Goal: Task Accomplishment & Management: Manage account settings

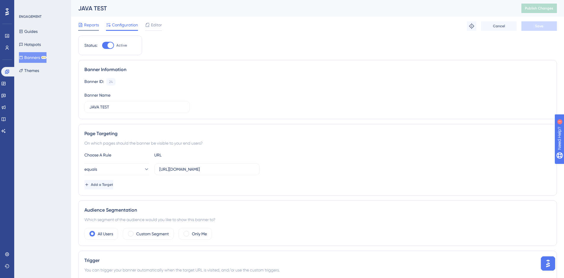
click at [94, 24] on span "Reports" at bounding box center [91, 24] width 15 height 7
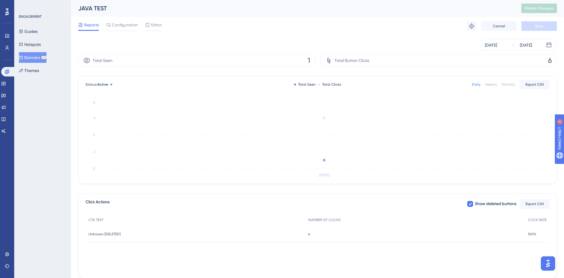
click at [39, 58] on button "Banners BETA" at bounding box center [33, 57] width 28 height 11
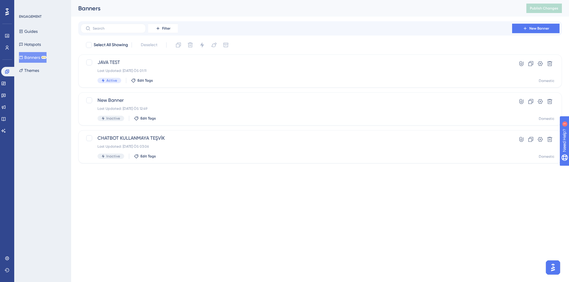
click at [39, 58] on button "Banners BETA" at bounding box center [33, 57] width 28 height 11
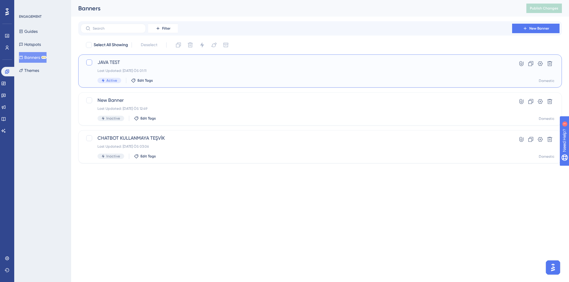
click at [89, 61] on div at bounding box center [89, 63] width 6 height 6
checkbox input "true"
click at [203, 42] on icon at bounding box center [202, 45] width 6 height 6
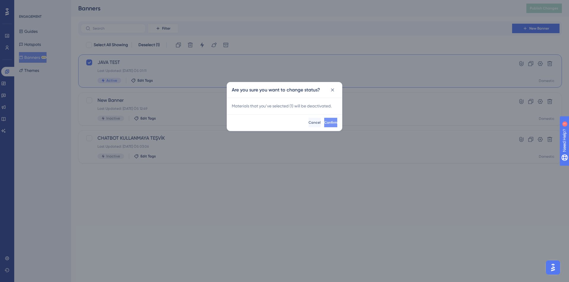
click at [325, 118] on button "Confirm" at bounding box center [330, 122] width 13 height 9
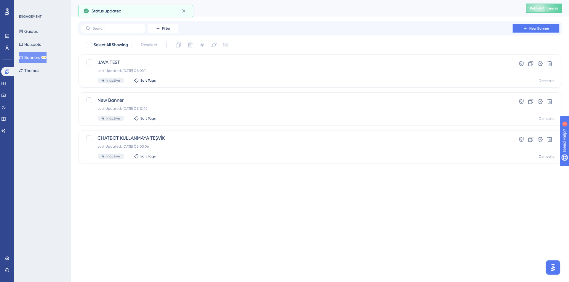
click at [520, 27] on button "New Banner" at bounding box center [535, 28] width 47 height 9
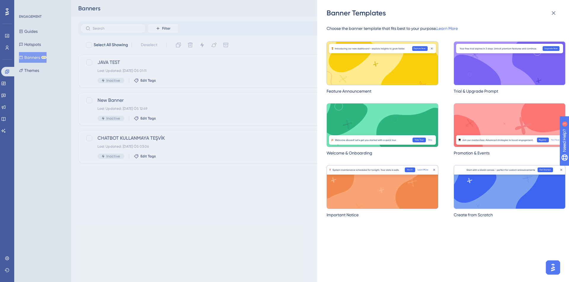
click at [499, 184] on img at bounding box center [509, 187] width 112 height 44
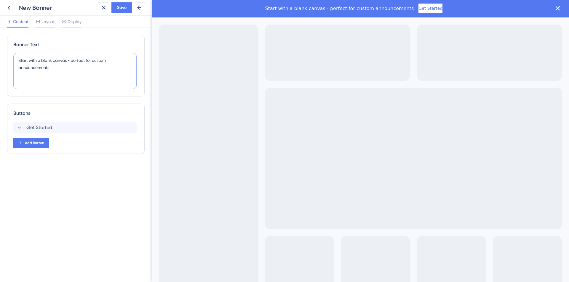
click at [89, 80] on textarea "Start with a blank canvas - perfect for custom announcements" at bounding box center [74, 71] width 123 height 36
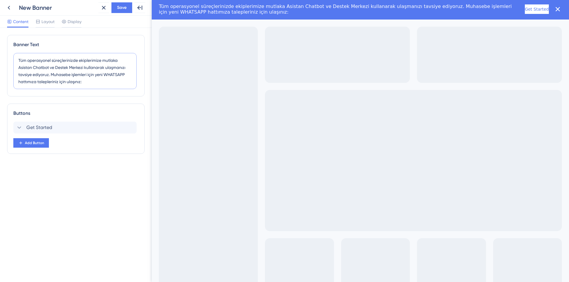
paste textarea "[PHONE_NUMBER]"
click at [84, 129] on div "Get Started Delete" at bounding box center [74, 128] width 123 height 12
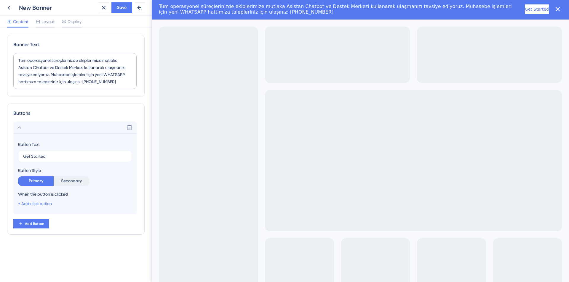
click at [77, 163] on div "Button Text Get Started Button Style Primary Secondary When the button is click…" at bounding box center [75, 174] width 114 height 66
click at [51, 152] on label "Get Started" at bounding box center [75, 156] width 114 height 12
click at [51, 153] on input "Get Started" at bounding box center [75, 156] width 104 height 7
click at [45, 205] on link "+ Add click action" at bounding box center [35, 203] width 34 height 5
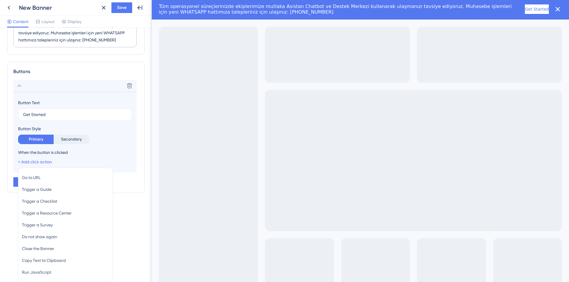
click at [119, 134] on div "Button Style Primary Secondary" at bounding box center [75, 134] width 114 height 19
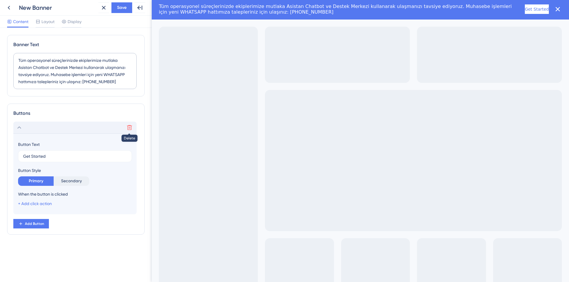
click at [126, 128] on icon at bounding box center [129, 128] width 6 height 6
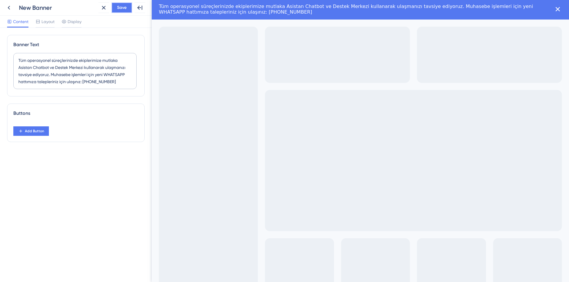
click at [122, 8] on span "Save" at bounding box center [121, 7] width 9 height 7
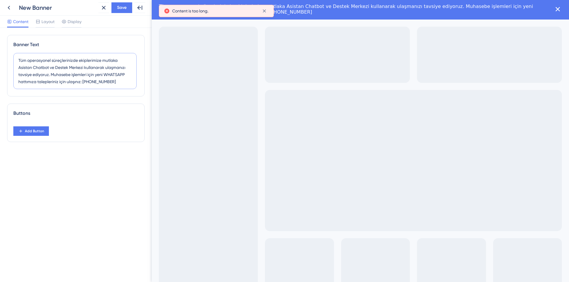
click at [63, 84] on textarea "Tüm operasyonel süreçlerinizde ekiplerimize mutlaka Asistan Chatbot ve Destek M…" at bounding box center [74, 71] width 123 height 36
click at [131, 81] on textarea "Tüm operasyonel süreçlerinizde ekiplerimize mutlaka Asistan Chatbot ve Destek M…" at bounding box center [74, 71] width 123 height 36
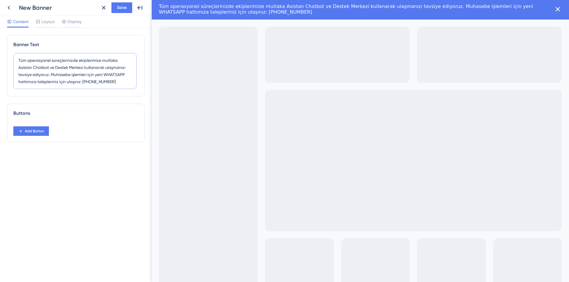
drag, startPoint x: 126, startPoint y: 82, endPoint x: 95, endPoint y: 74, distance: 31.5
click at [95, 74] on textarea "Tüm operasyonel süreçlerinizde ekiplerimize mutlaka Asistan Chatbot ve Destek M…" at bounding box center [74, 71] width 123 height 36
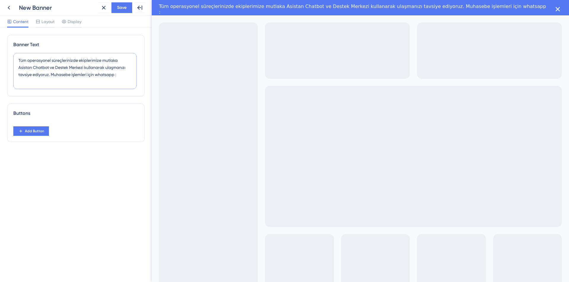
paste textarea "[PHONE_NUMBER]"
type textarea "Tüm operasyonel süreçlerinizde ekiplerimize mutlaka Asistan Chatbot ve Destek M…"
click at [123, 3] on button "Save" at bounding box center [121, 7] width 21 height 11
click at [51, 22] on span "Layout" at bounding box center [47, 21] width 13 height 7
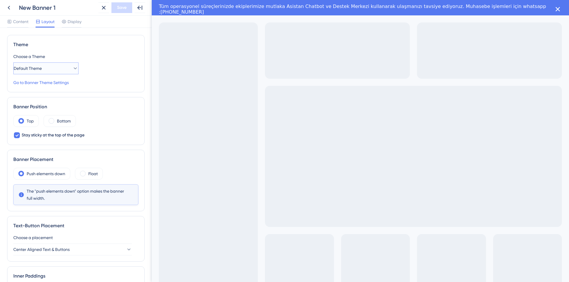
click at [39, 66] on span "Default Theme" at bounding box center [28, 68] width 28 height 7
click at [35, 86] on span "Navlungo" at bounding box center [26, 86] width 18 height 7
click at [70, 22] on span "Display" at bounding box center [75, 21] width 14 height 7
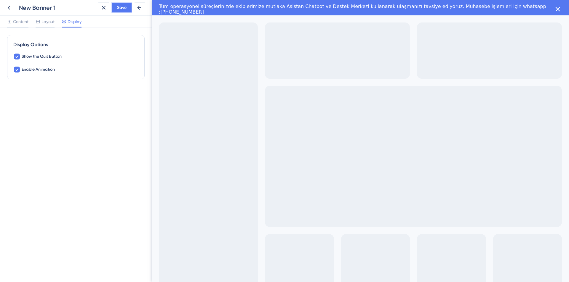
click at [125, 7] on span "Save" at bounding box center [121, 7] width 9 height 7
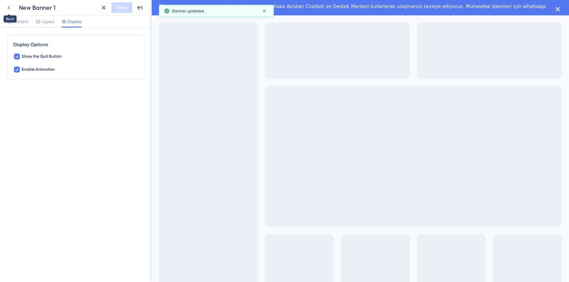
click at [6, 4] on button at bounding box center [9, 7] width 11 height 11
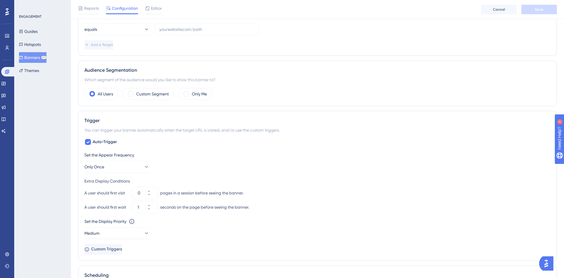
scroll to position [145, 0]
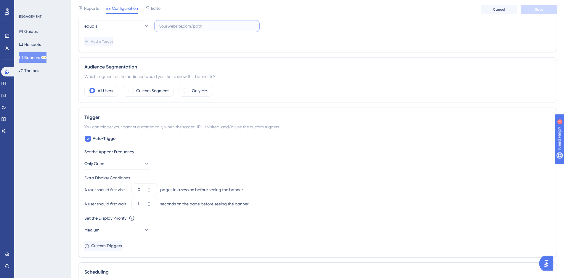
paste input "[URL][DOMAIN_NAME]"
click at [181, 27] on input "text" at bounding box center [206, 26] width 95 height 7
type input "[URL][DOMAIN_NAME]"
click at [97, 29] on span "equals" at bounding box center [91, 26] width 13 height 7
click at [105, 70] on span "contains" at bounding box center [96, 67] width 16 height 7
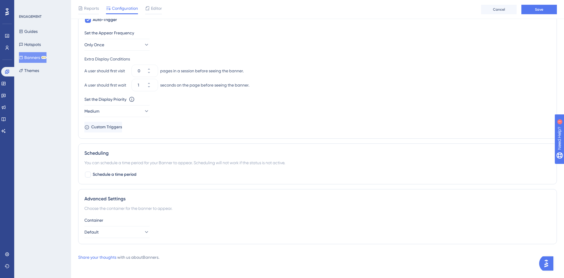
scroll to position [266, 4]
click at [127, 224] on div "Container Default" at bounding box center [317, 225] width 466 height 21
click at [126, 228] on button "Default" at bounding box center [116, 230] width 65 height 12
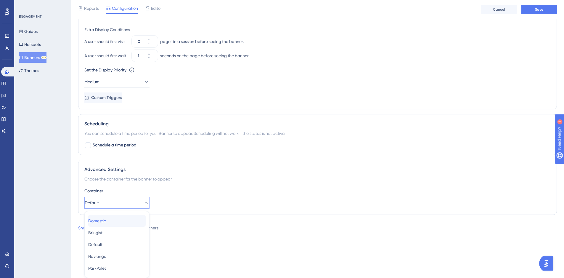
click at [124, 217] on div "Domestic Domestic" at bounding box center [116, 221] width 57 height 12
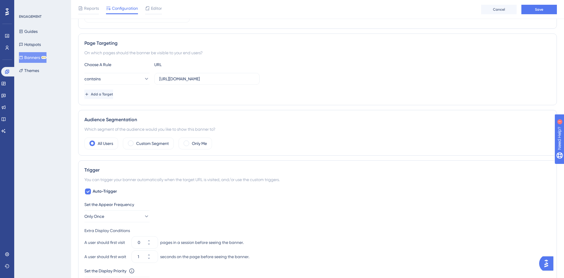
scroll to position [0, 4]
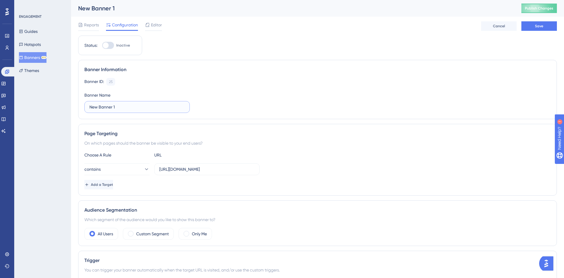
click at [123, 107] on input "New Banner 1" at bounding box center [136, 107] width 95 height 7
type input "DESTEK!!"
click at [101, 40] on div "Status: Inactive" at bounding box center [110, 46] width 64 height 20
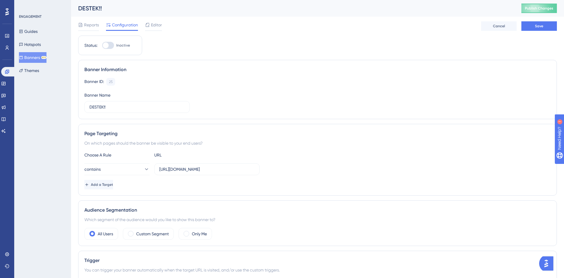
click at [101, 40] on div "Status: Inactive" at bounding box center [110, 46] width 64 height 20
click at [103, 44] on div at bounding box center [106, 45] width 6 height 6
click at [102, 45] on input "Inactive" at bounding box center [102, 45] width 0 height 0
checkbox input "true"
drag, startPoint x: 548, startPoint y: 30, endPoint x: 538, endPoint y: 1, distance: 31.0
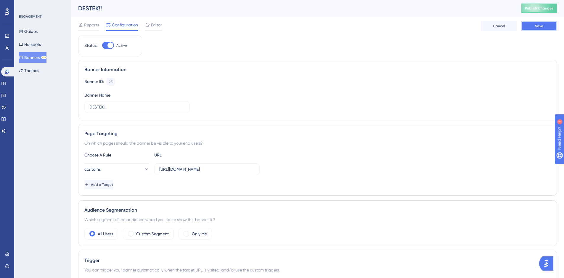
click at [538, 1] on div "DESTEK!! Publish Changes Reports Configuration Editor Cancel Save" at bounding box center [317, 18] width 479 height 36
click at [540, 23] on button "Save" at bounding box center [539, 25] width 36 height 9
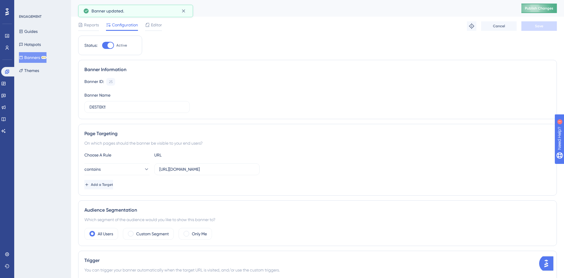
click at [540, 11] on button "Publish Changes" at bounding box center [539, 8] width 36 height 9
